Goal: Communication & Community: Participate in discussion

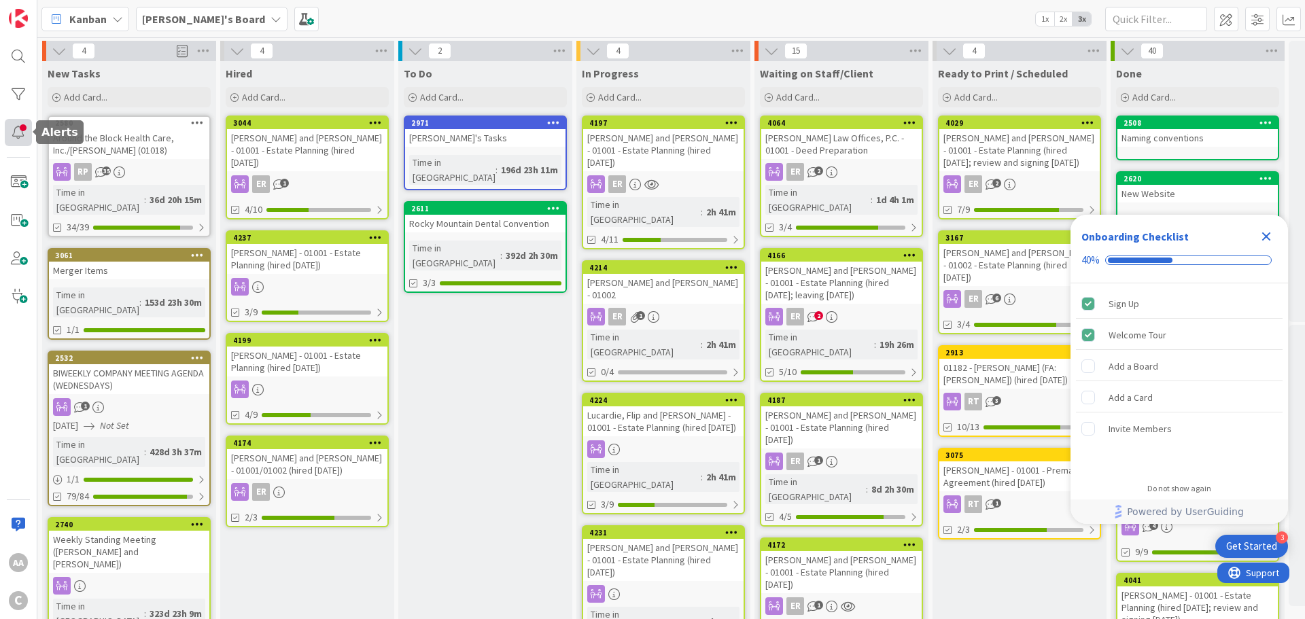
click at [20, 126] on div at bounding box center [18, 132] width 27 height 27
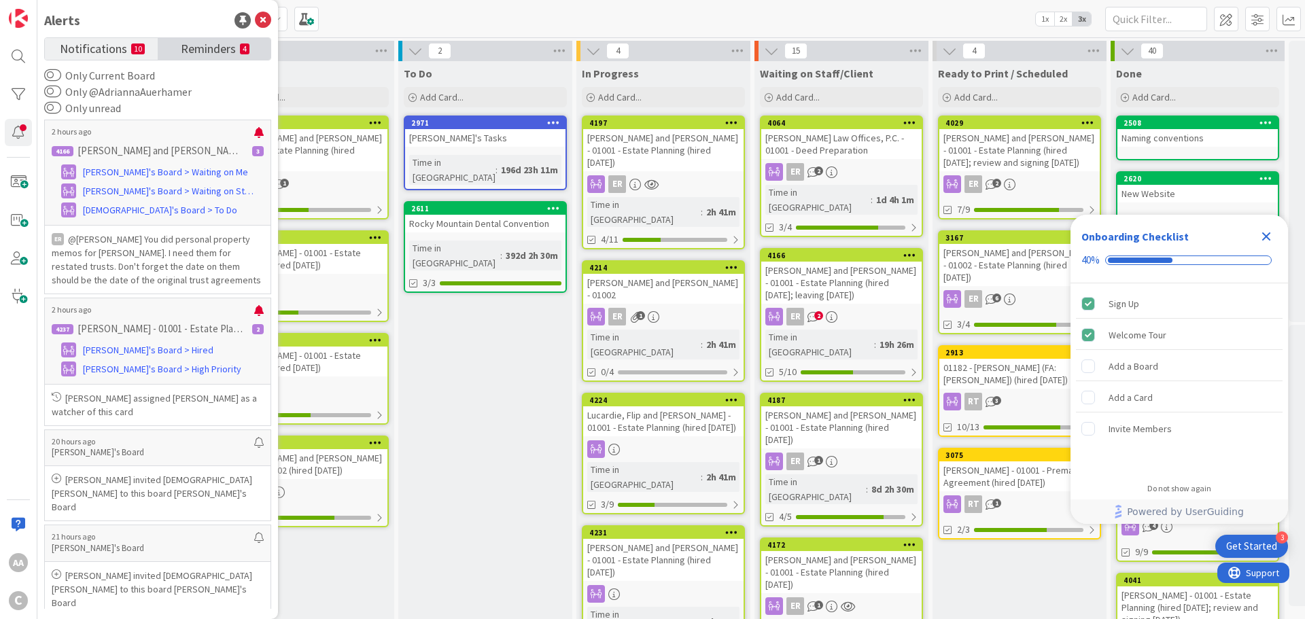
click at [227, 46] on span "Reminders" at bounding box center [208, 47] width 55 height 19
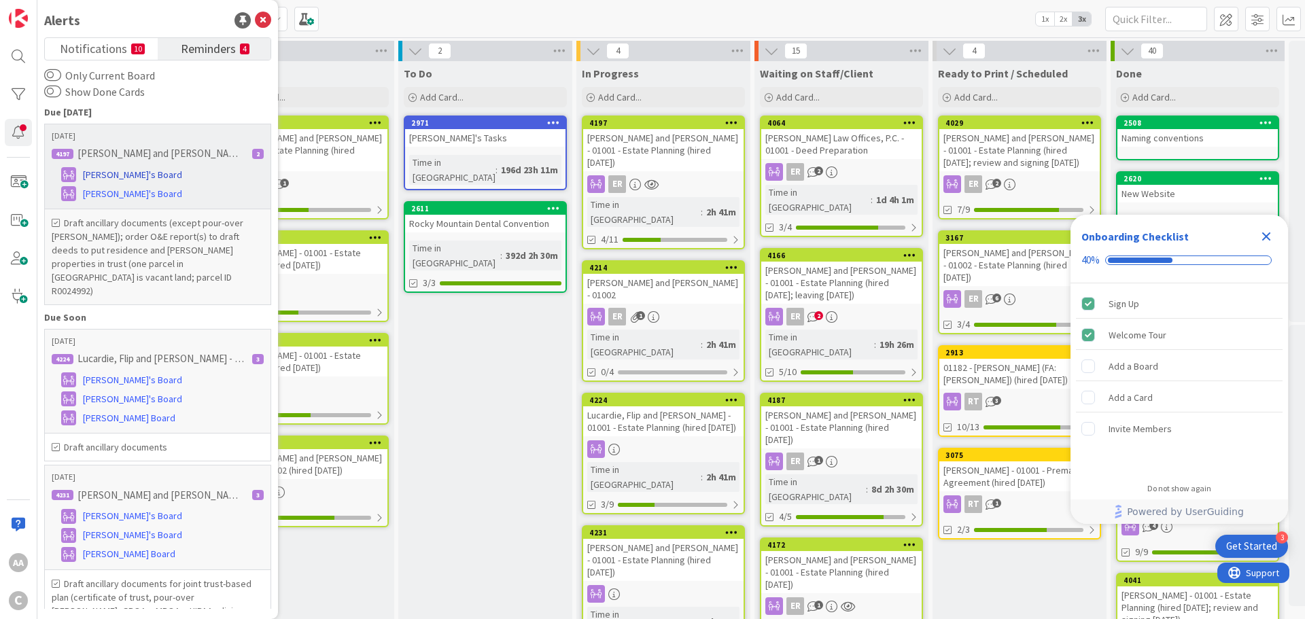
click at [127, 171] on span "[PERSON_NAME]'s Board" at bounding box center [132, 175] width 99 height 14
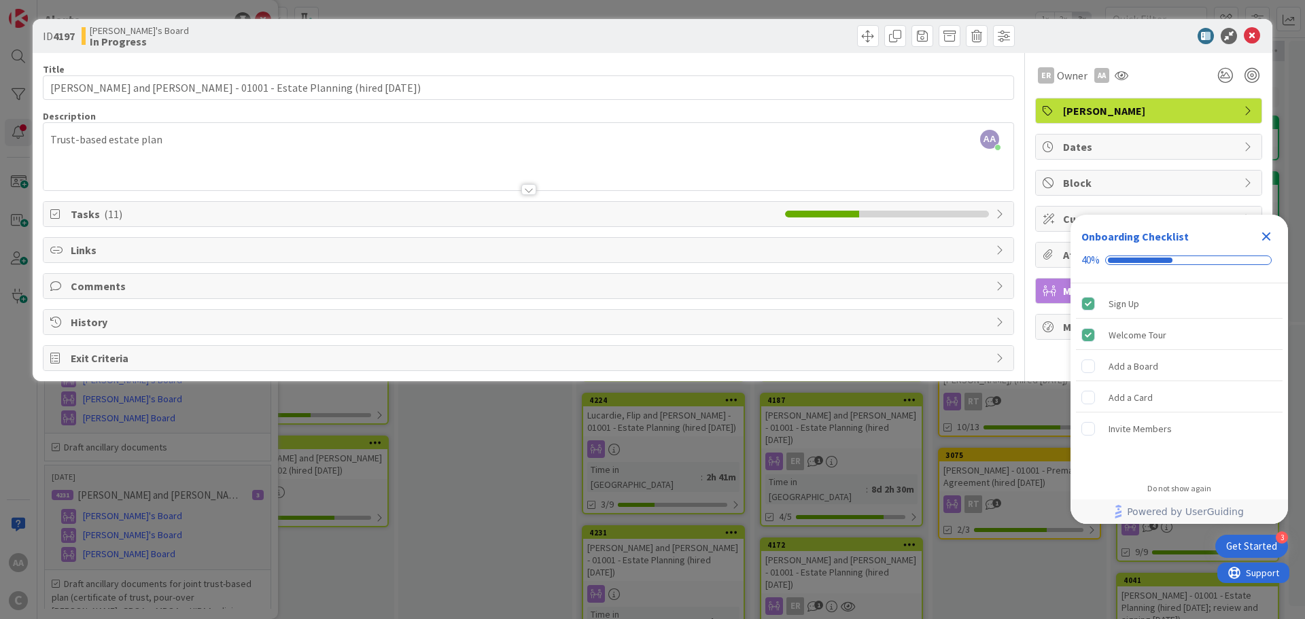
click at [56, 211] on icon at bounding box center [57, 214] width 14 height 11
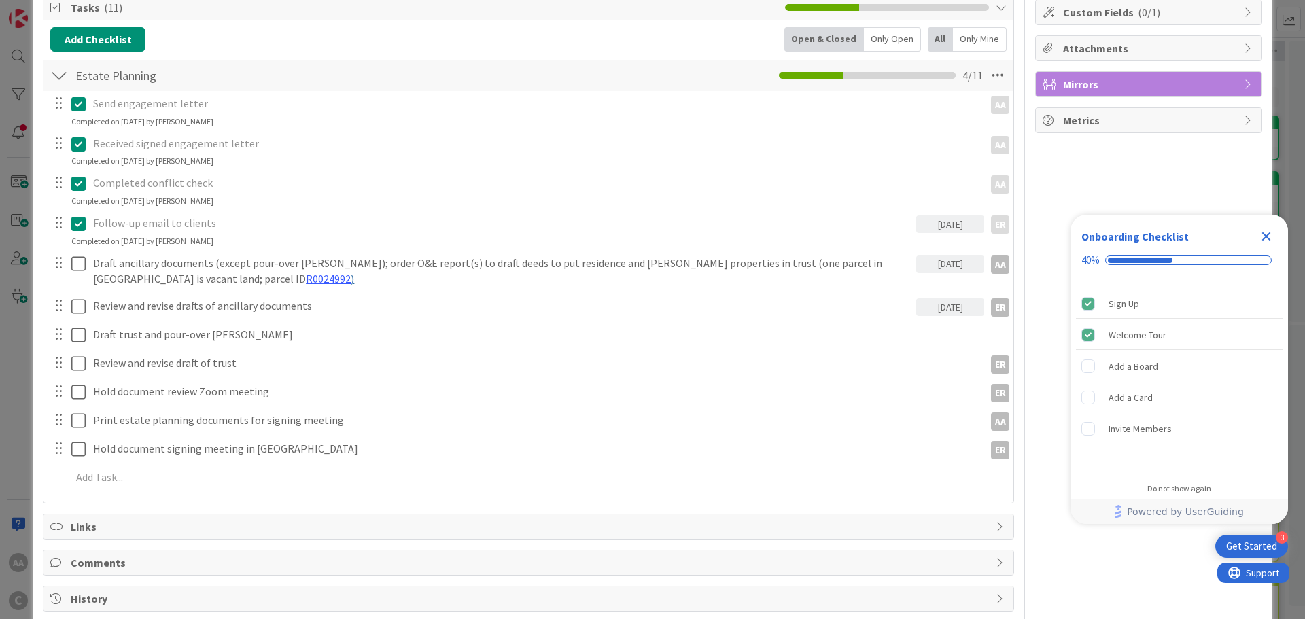
scroll to position [264, 0]
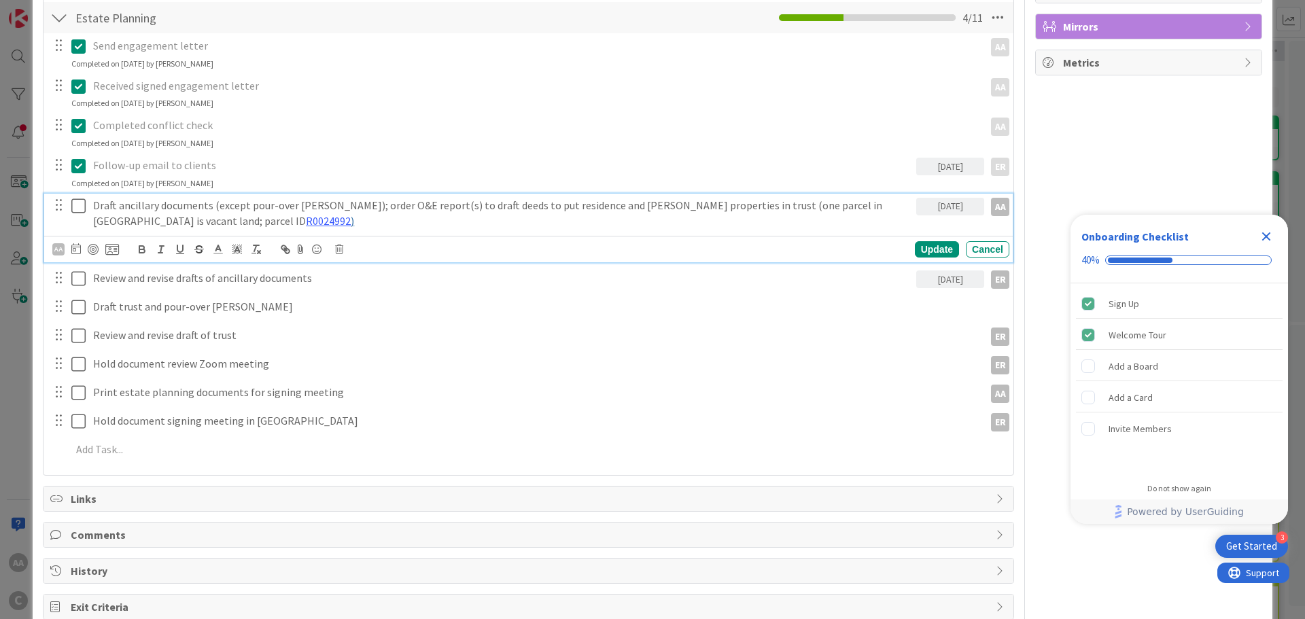
click at [761, 207] on p "Draft ancillary documents (except pour-over [PERSON_NAME]); order O&E report(s)…" at bounding box center [502, 213] width 818 height 31
copy p "[PERSON_NAME]"
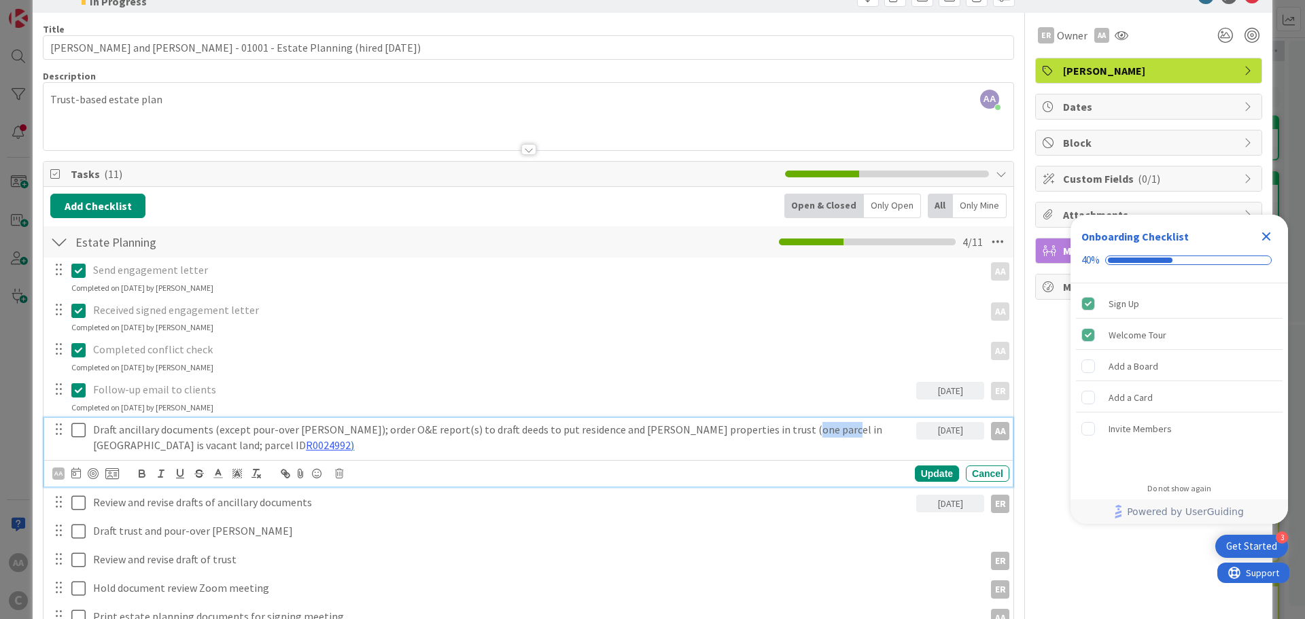
scroll to position [0, 0]
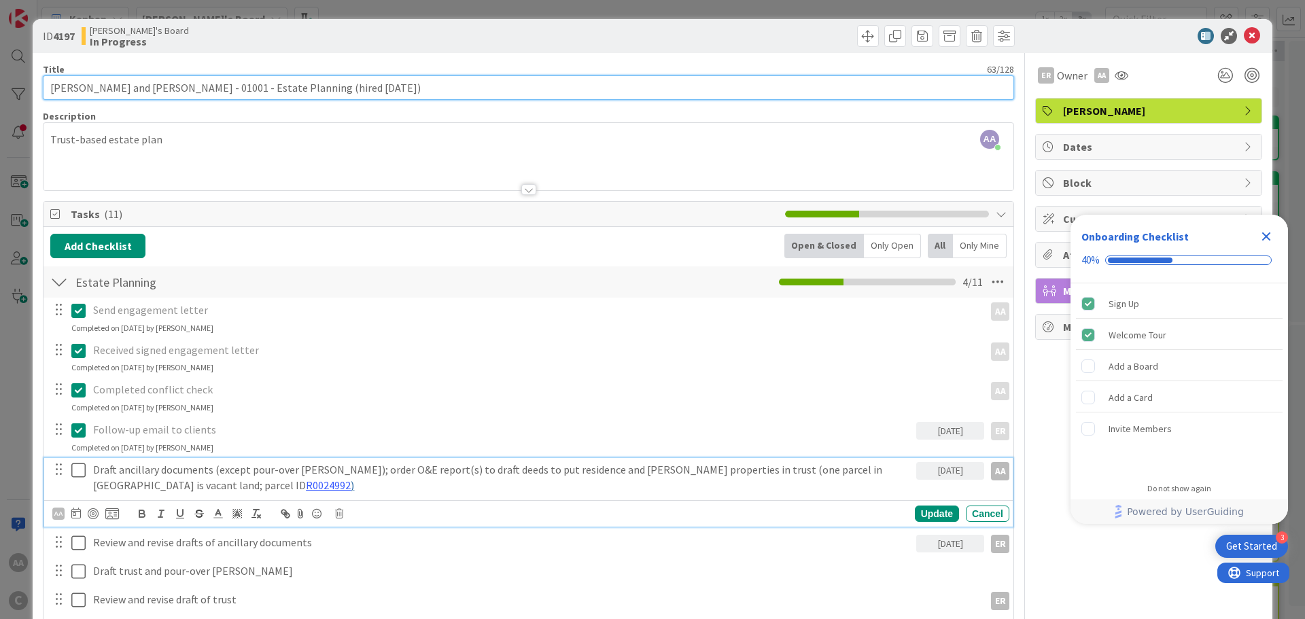
click at [63, 92] on input "[PERSON_NAME] and [PERSON_NAME] - 01001 - Estate Planning (hired [DATE])" at bounding box center [528, 87] width 971 height 24
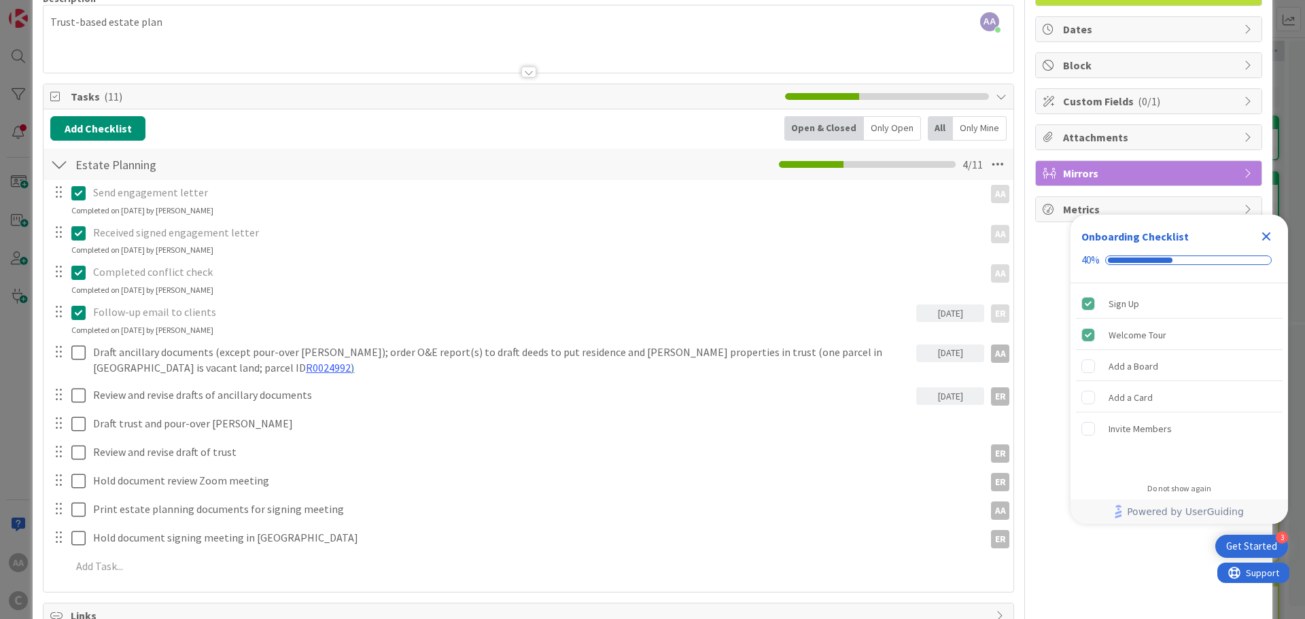
scroll to position [264, 0]
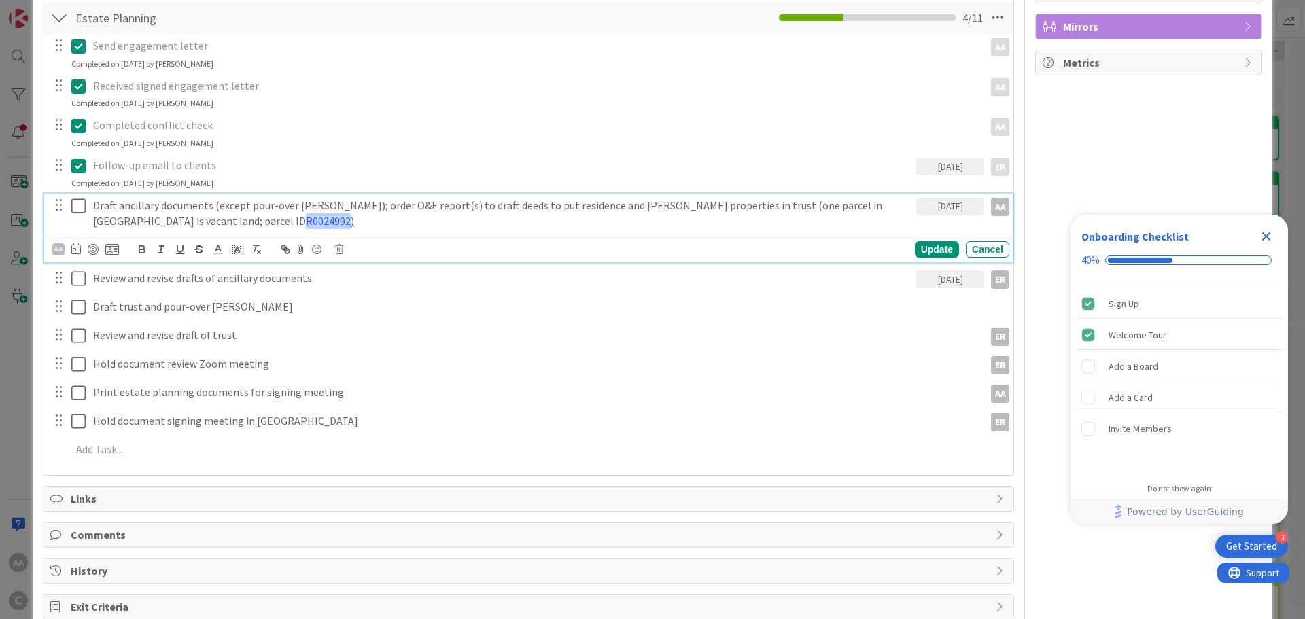
drag, startPoint x: 90, startPoint y: 219, endPoint x: 139, endPoint y: 221, distance: 48.3
click at [139, 221] on div "Draft ancillary documents (except pour-over [PERSON_NAME]); order O&E report(s)…" at bounding box center [502, 213] width 829 height 39
copy link "R0024992"
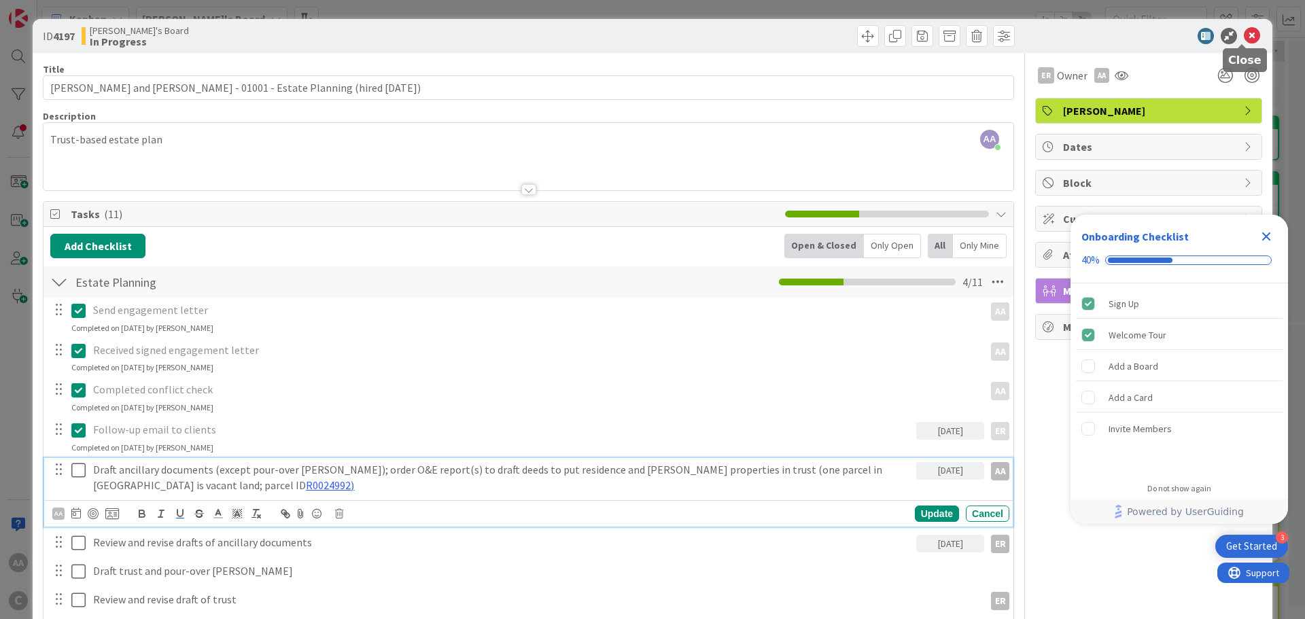
click at [1244, 37] on icon at bounding box center [1252, 36] width 16 height 16
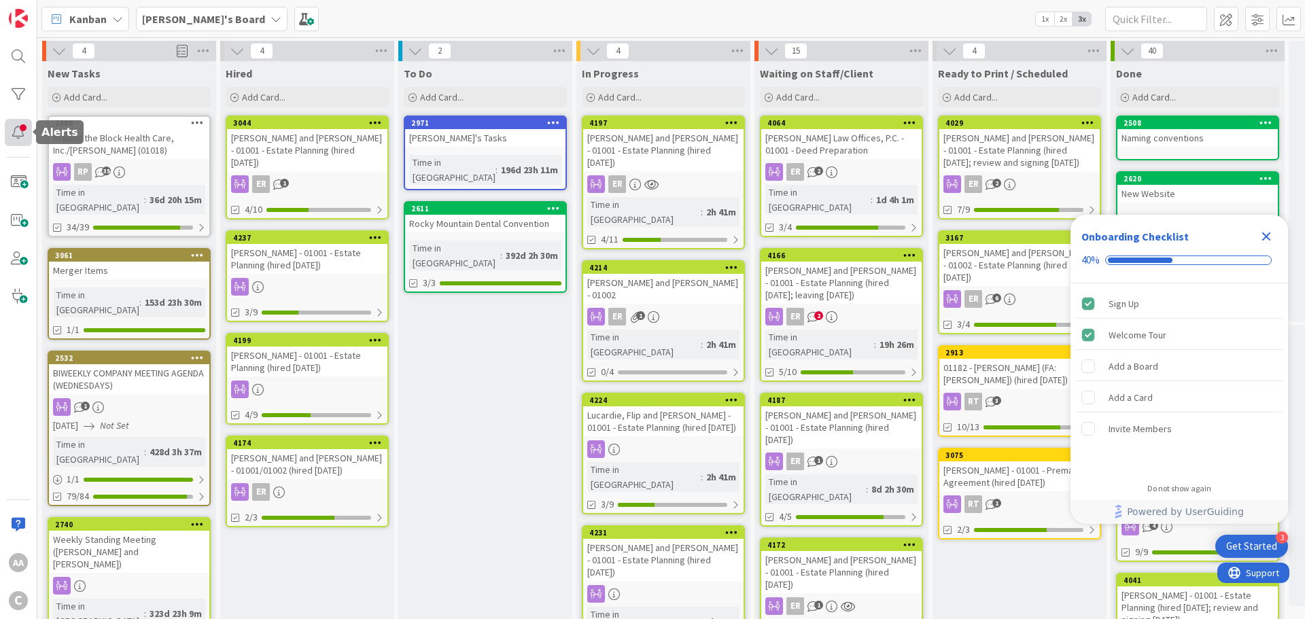
click at [16, 139] on div at bounding box center [18, 132] width 27 height 27
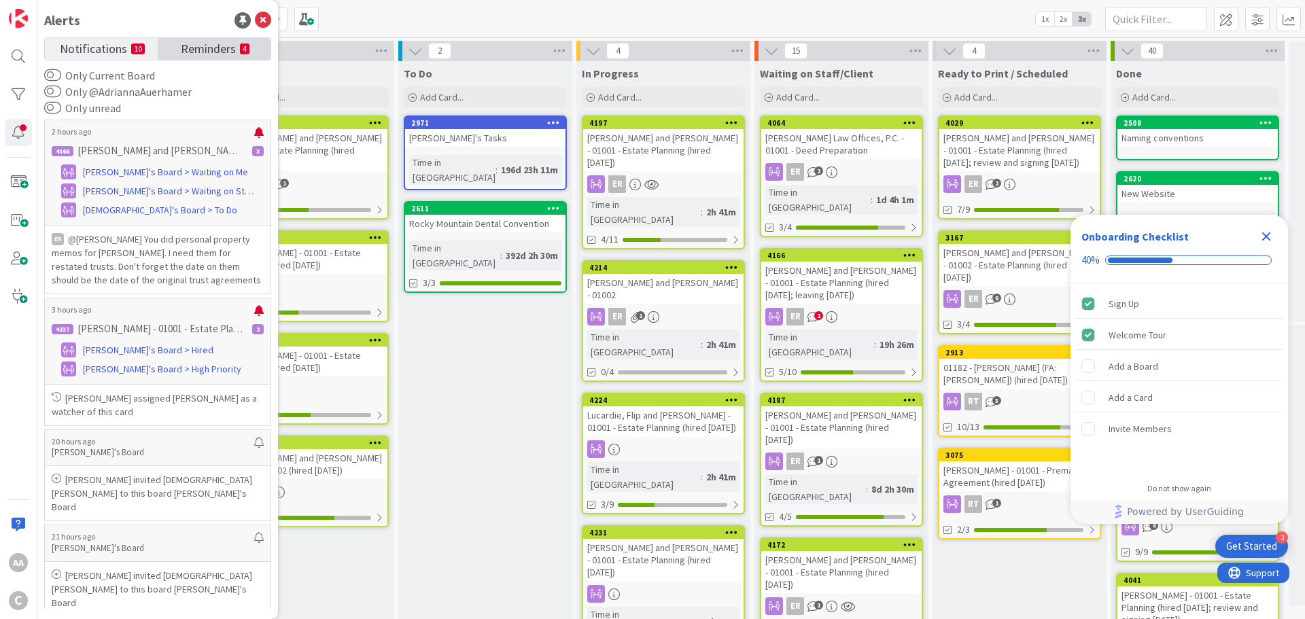
click at [191, 54] on span "Reminders" at bounding box center [208, 47] width 55 height 19
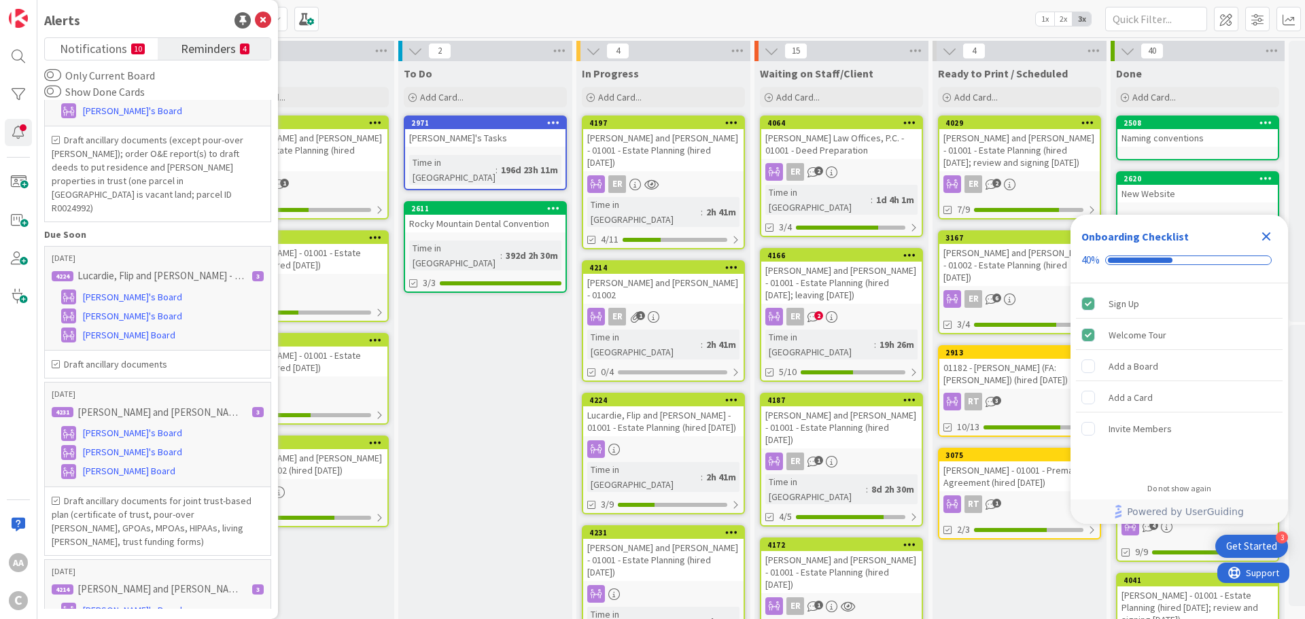
scroll to position [152, 0]
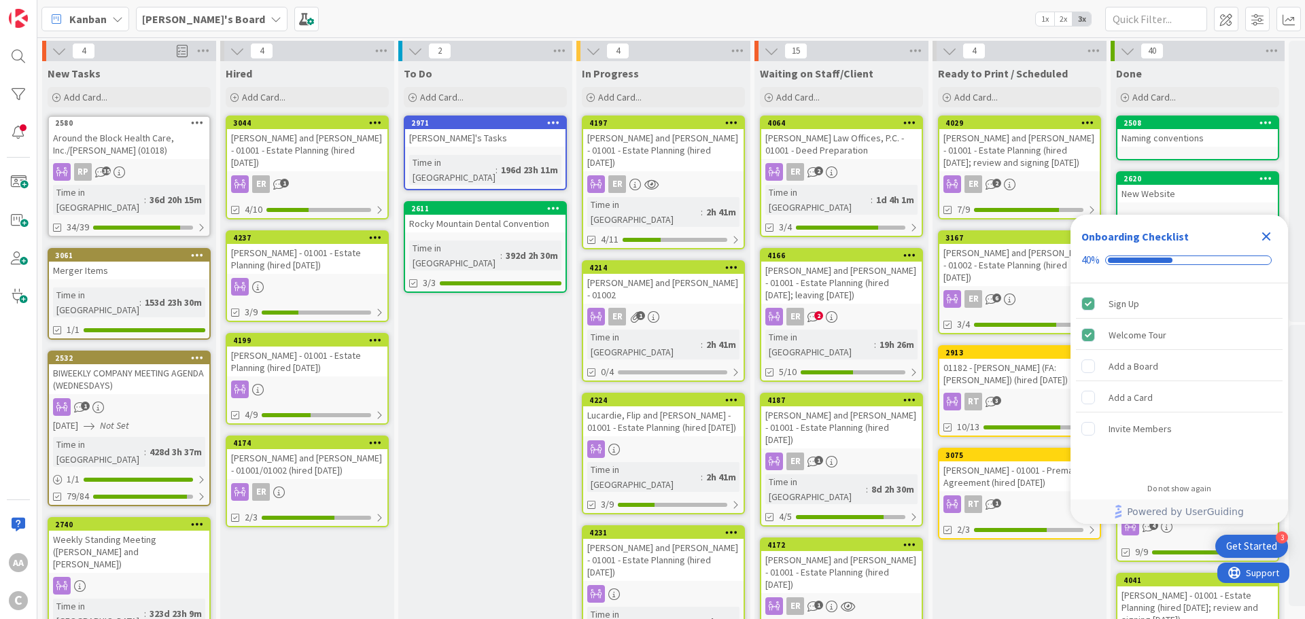
click at [842, 275] on div "[PERSON_NAME] and [PERSON_NAME] - 01001 - Estate Planning (hired [DATE]; leavin…" at bounding box center [841, 283] width 160 height 42
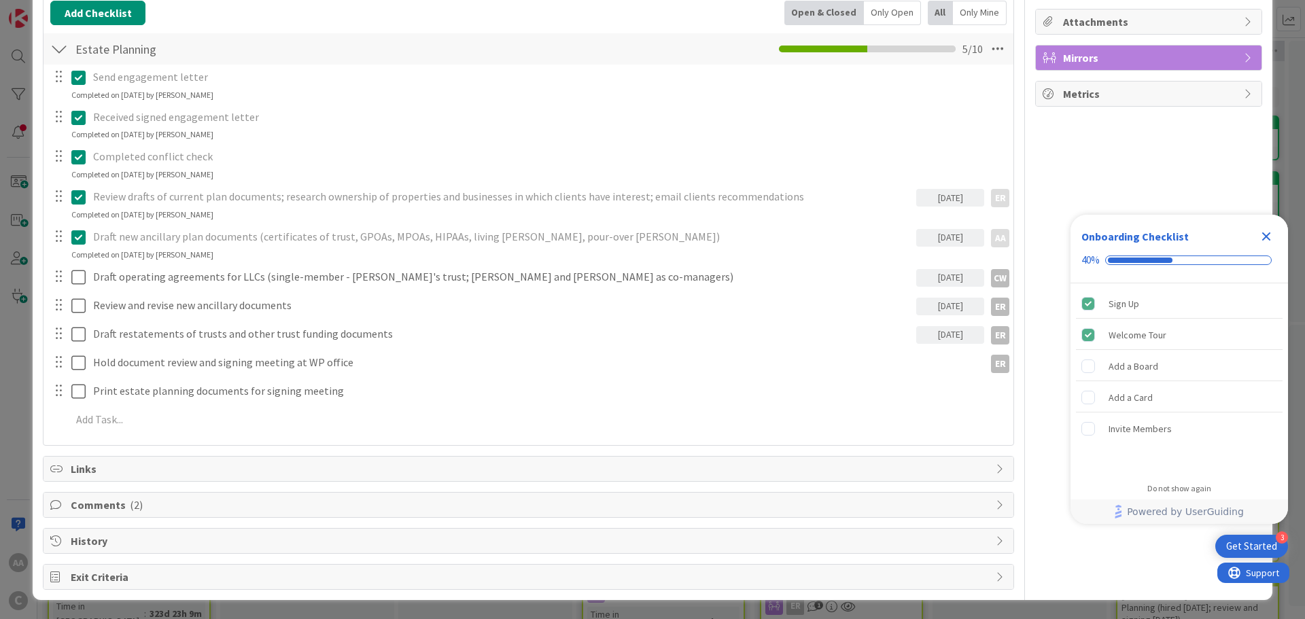
click at [97, 499] on span "Comments ( 2 )" at bounding box center [530, 505] width 918 height 16
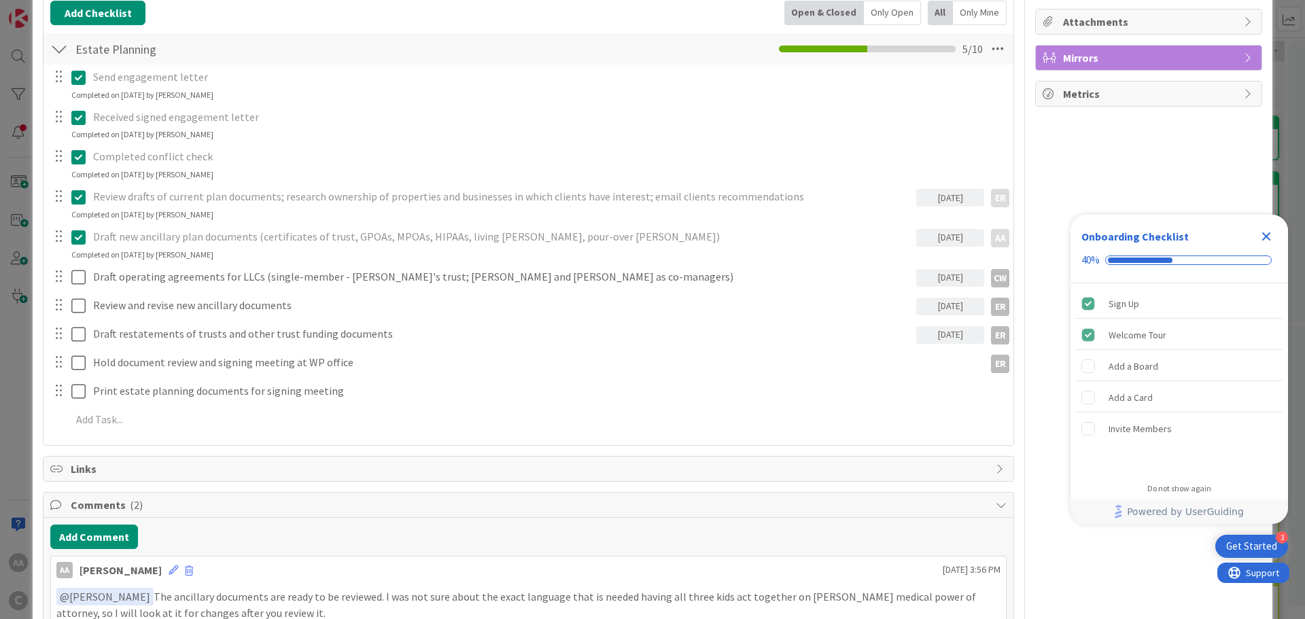
scroll to position [462, 0]
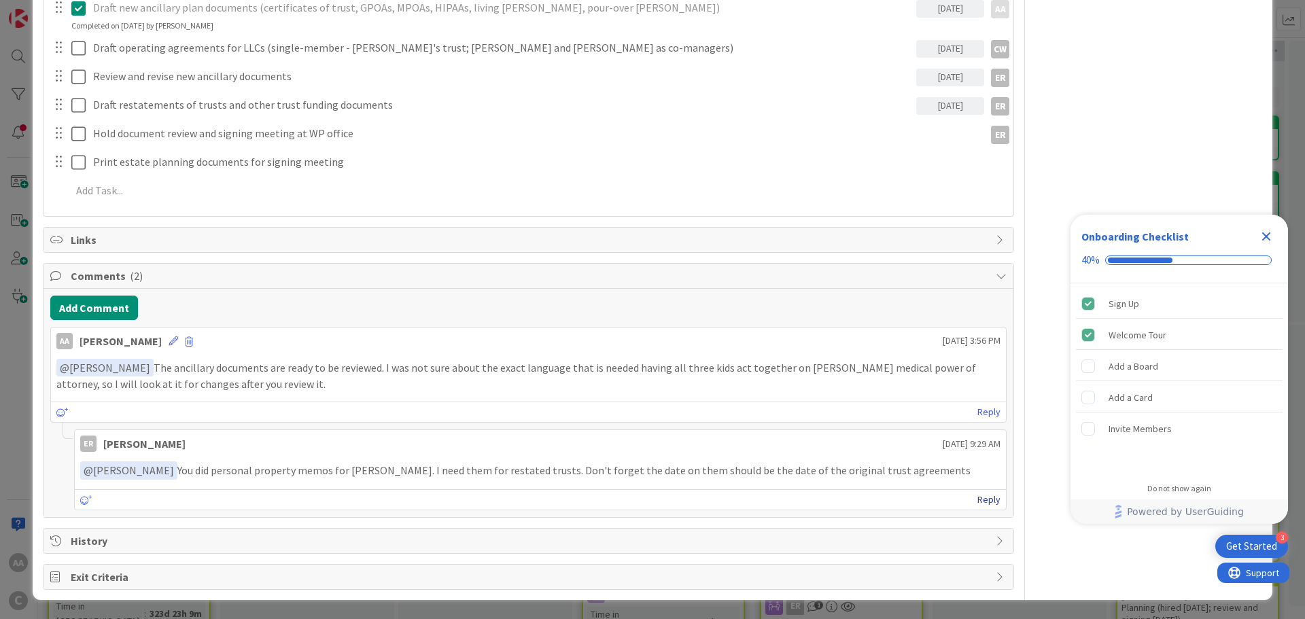
click at [980, 499] on link "Reply" at bounding box center [989, 499] width 23 height 17
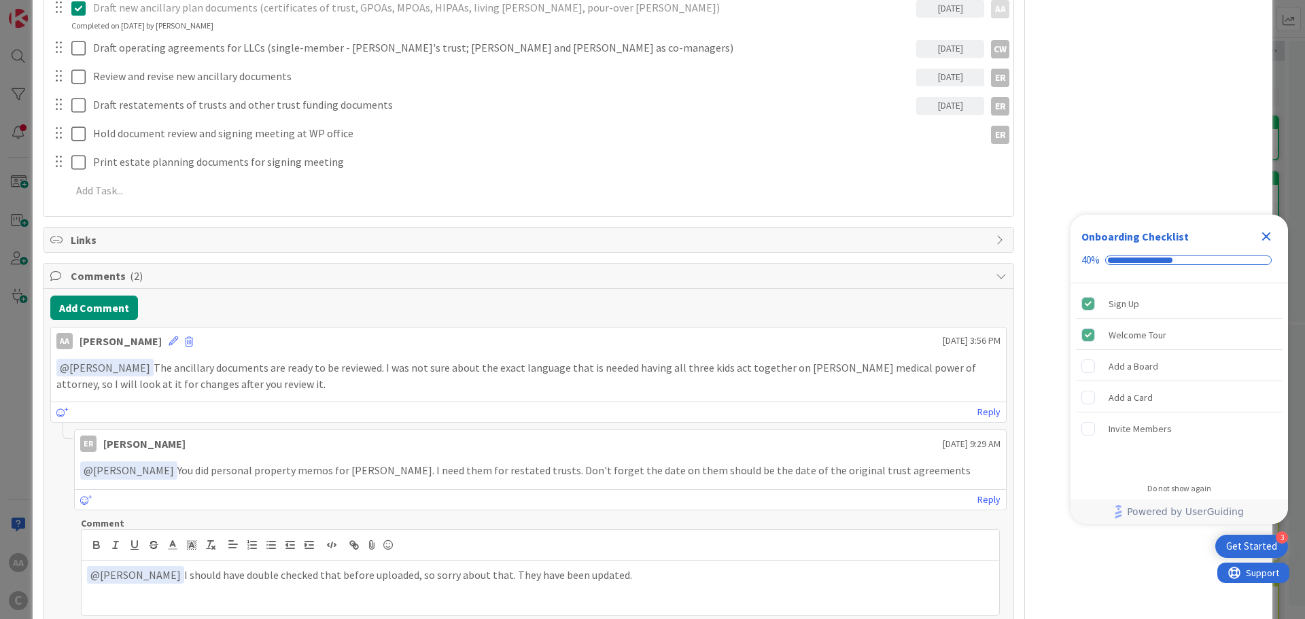
scroll to position [598, 0]
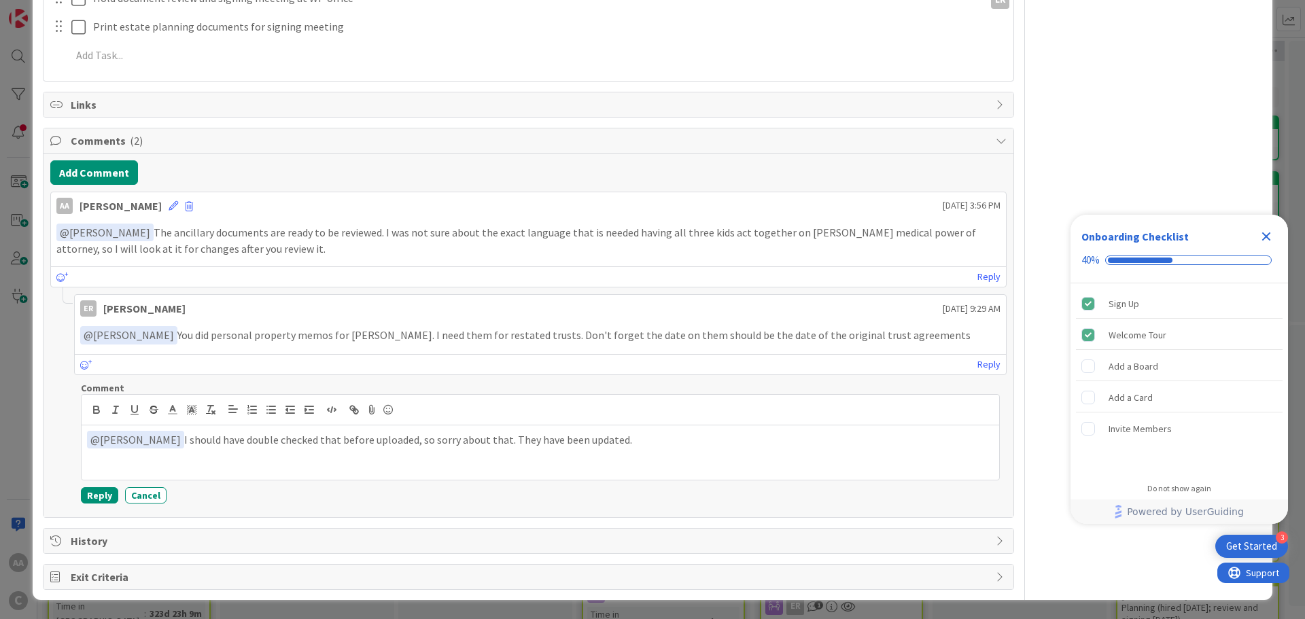
click at [395, 441] on p "﻿ @ [PERSON_NAME] ﻿ I should have double checked that before uploaded, so sorry…" at bounding box center [540, 440] width 907 height 18
click at [638, 437] on p "﻿ @ [PERSON_NAME] ﻿ I should have double checked that before uploading, so sorr…" at bounding box center [540, 440] width 907 height 18
click at [105, 497] on button "Reply" at bounding box center [99, 495] width 37 height 16
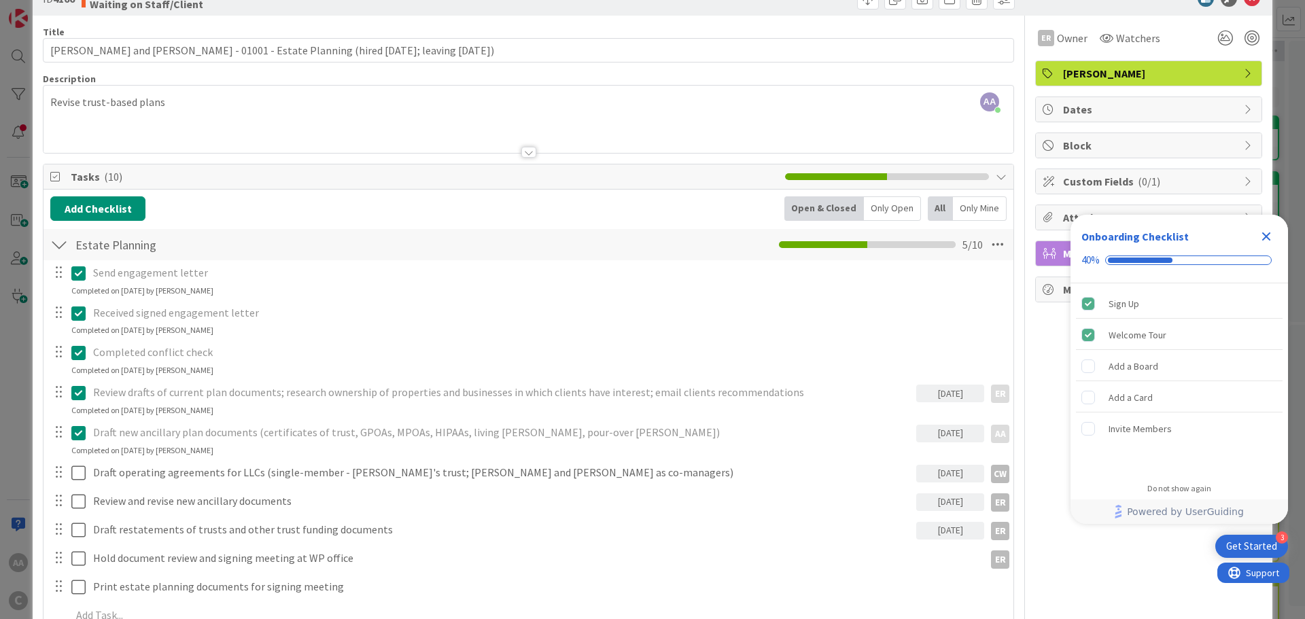
scroll to position [0, 0]
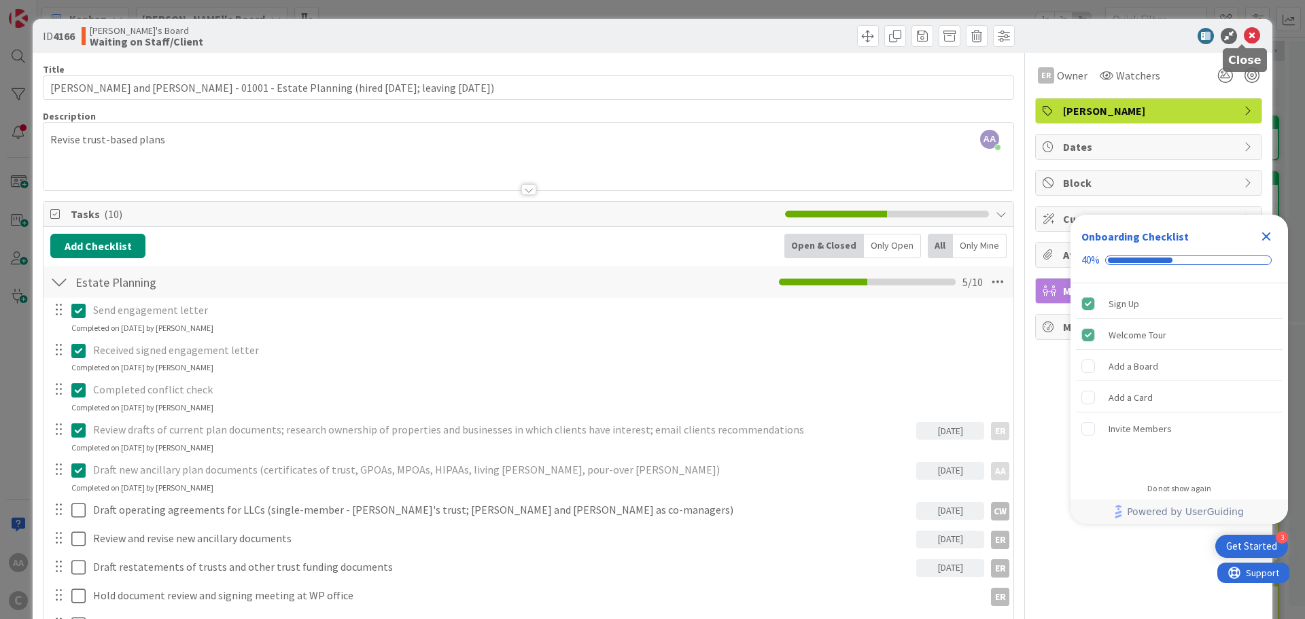
click at [1244, 31] on icon at bounding box center [1252, 36] width 16 height 16
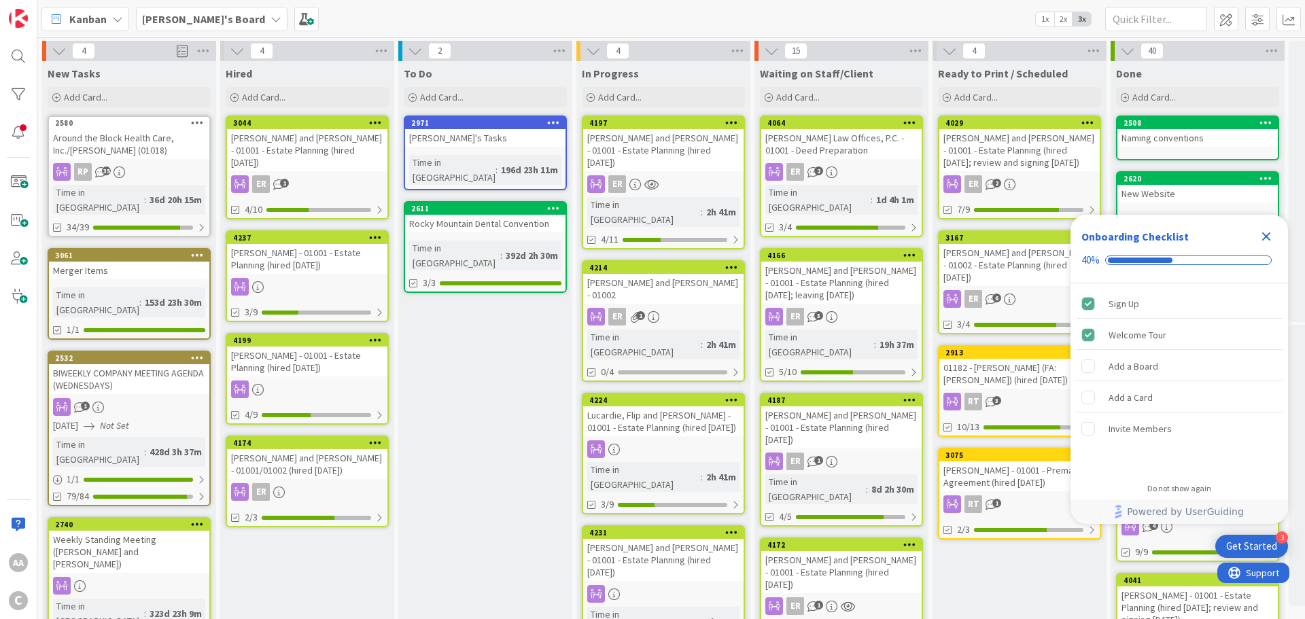
click at [646, 140] on div "[PERSON_NAME] and [PERSON_NAME] - 01001 - Estate Planning (hired [DATE])" at bounding box center [663, 150] width 160 height 42
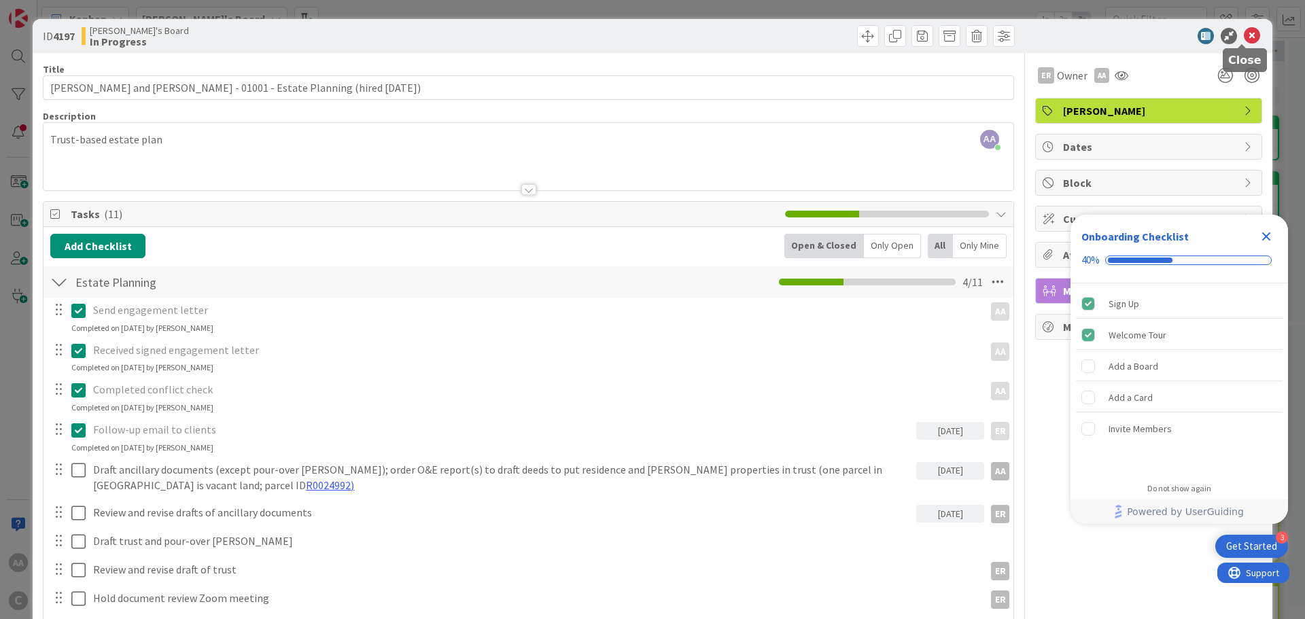
click at [1245, 36] on icon at bounding box center [1252, 36] width 16 height 16
